Goal: Task Accomplishment & Management: Manage account settings

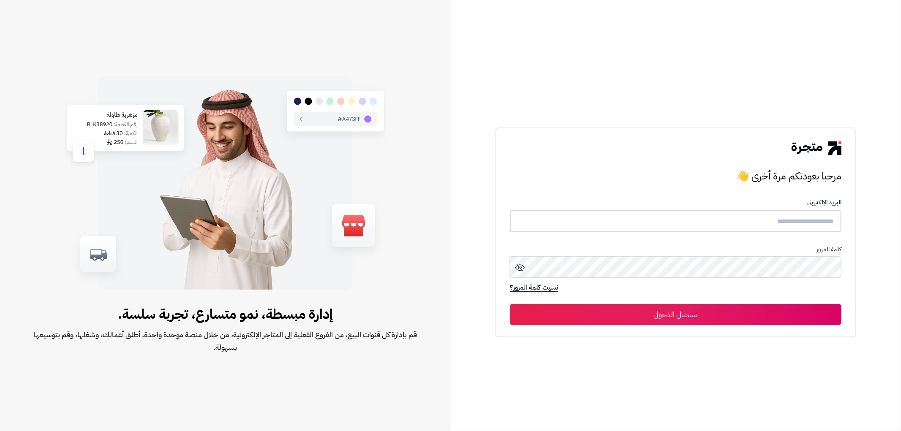
type input "*******"
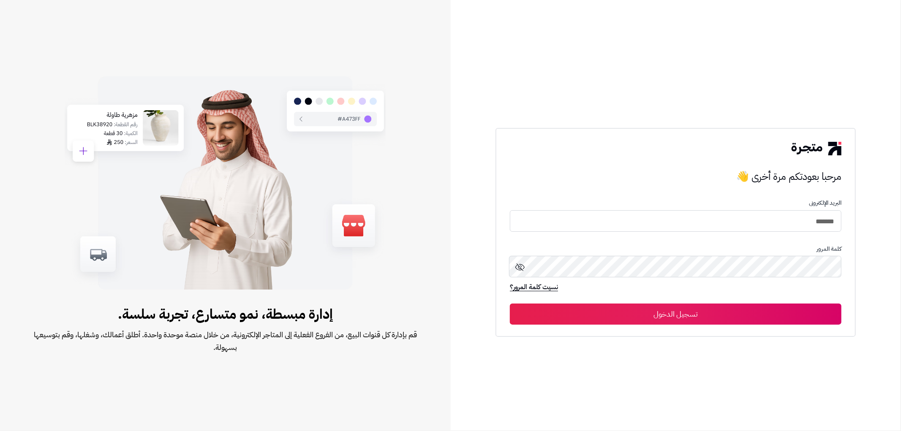
click at [652, 316] on button "تسجيل الدخول" at bounding box center [676, 314] width 332 height 21
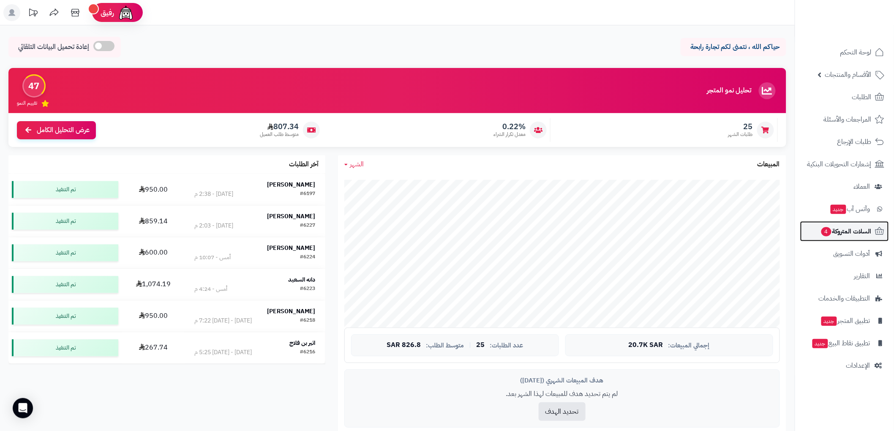
click at [853, 227] on span "السلات المتروكة 4" at bounding box center [845, 232] width 51 height 12
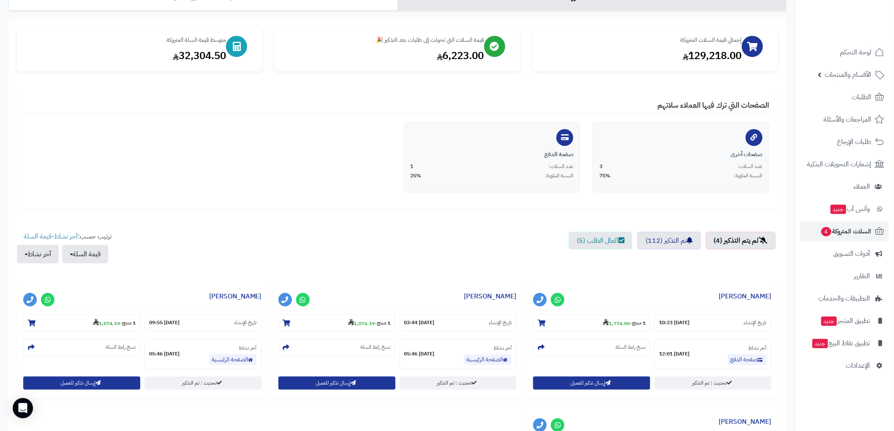
scroll to position [94, 0]
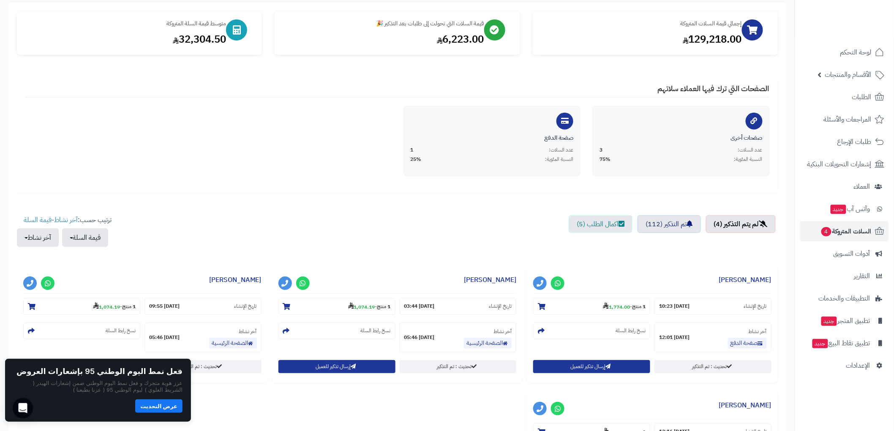
click at [170, 402] on button "عرض التحديث" at bounding box center [158, 407] width 47 height 14
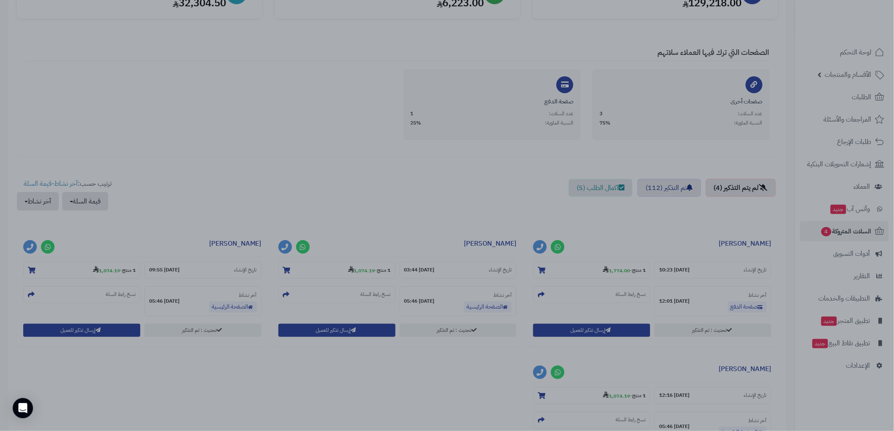
scroll to position [74, 0]
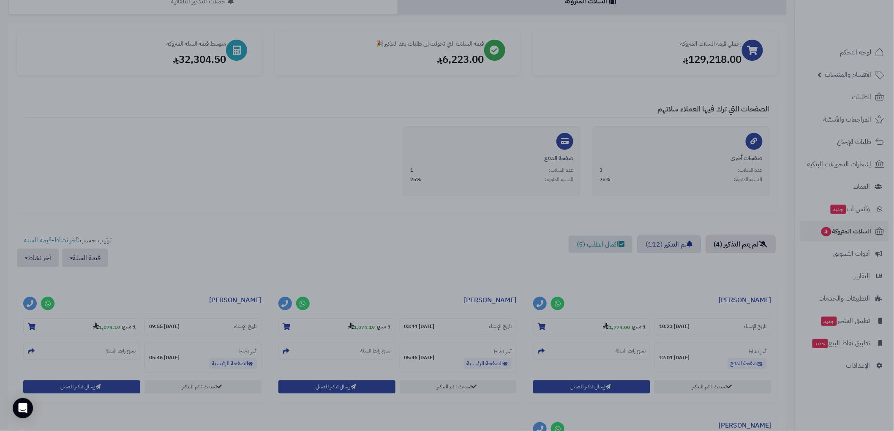
click at [365, 176] on div at bounding box center [447, 215] width 894 height 431
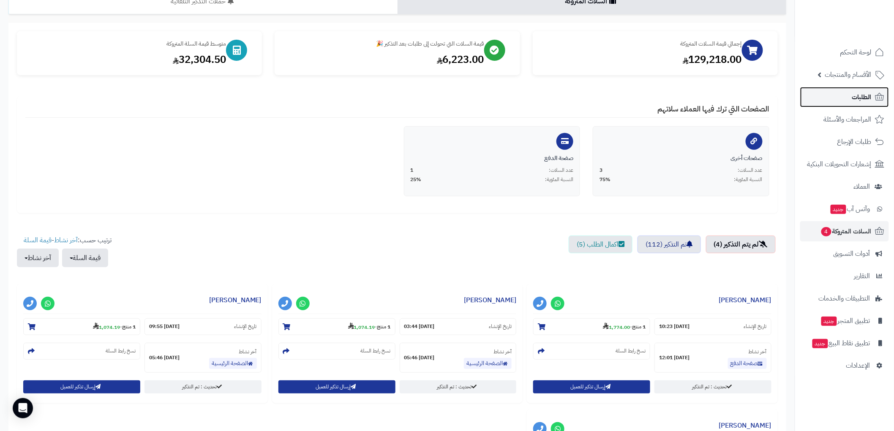
click at [863, 92] on span "الطلبات" at bounding box center [861, 97] width 19 height 12
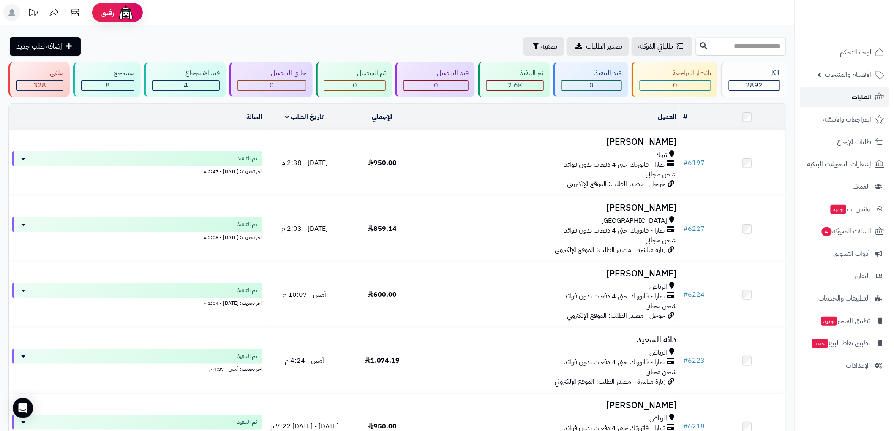
click at [875, 94] on icon at bounding box center [880, 97] width 10 height 10
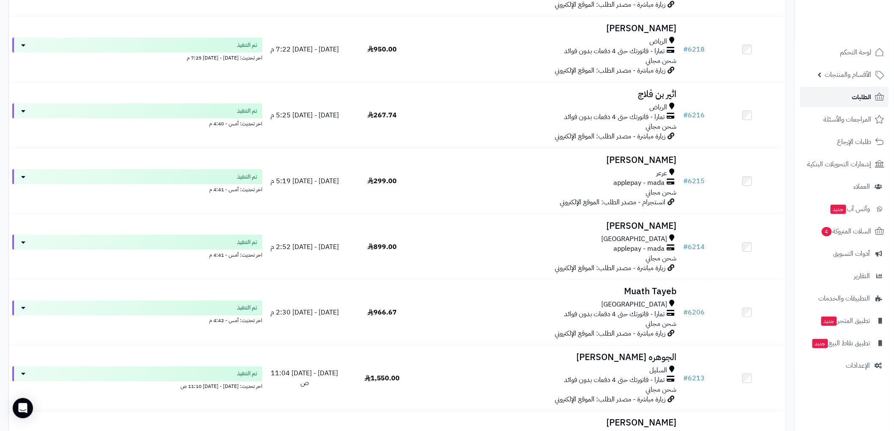
click at [871, 98] on span "الطلبات" at bounding box center [861, 97] width 19 height 12
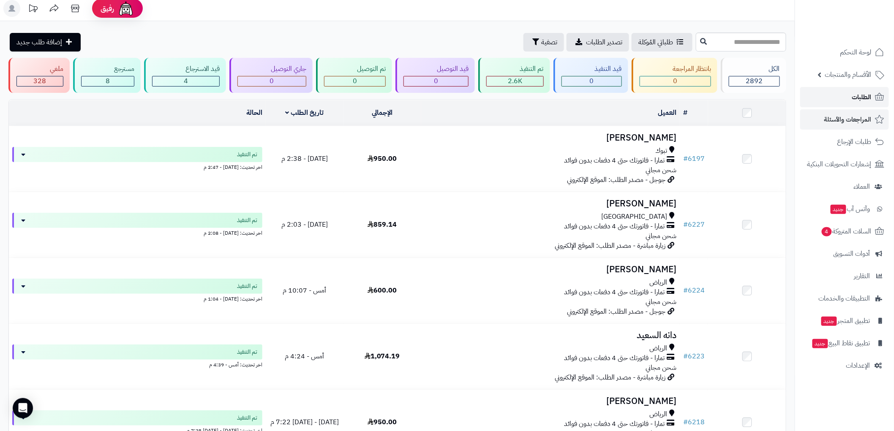
scroll to position [0, 0]
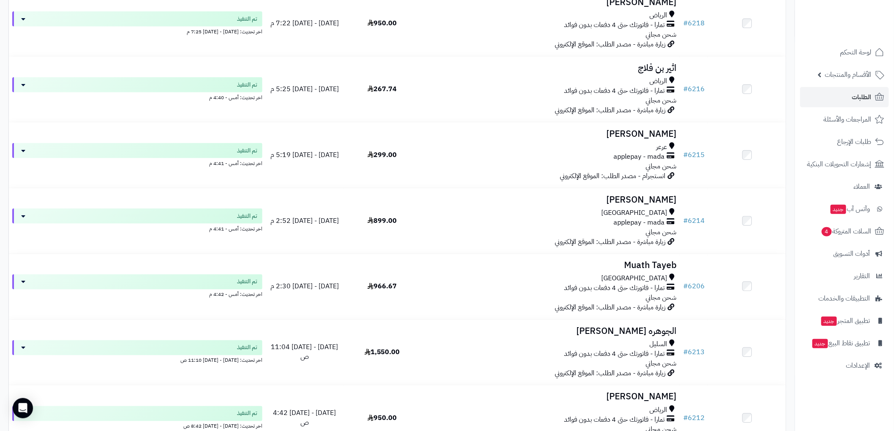
scroll to position [424, 0]
